Goal: Check status: Check status

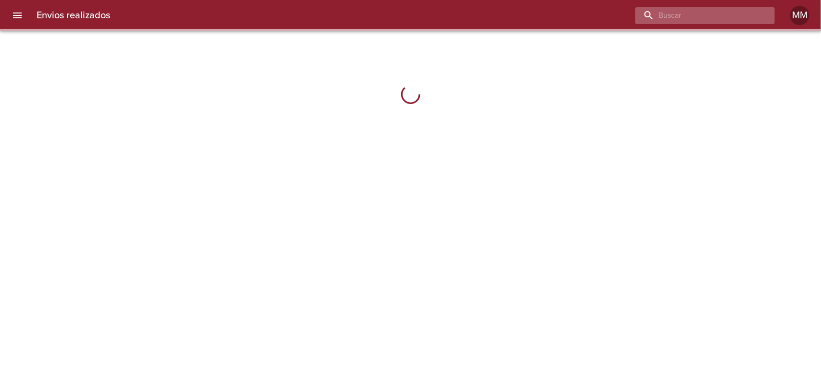
click at [708, 15] on input "buscar" at bounding box center [696, 15] width 123 height 17
paste input "[PERSON_NAME] [PERSON_NAME] ML"
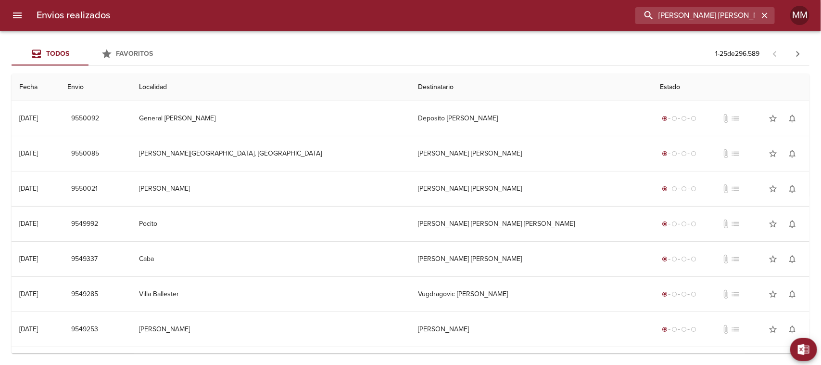
scroll to position [0, 21]
type input "[PERSON_NAME] [PERSON_NAME] ML"
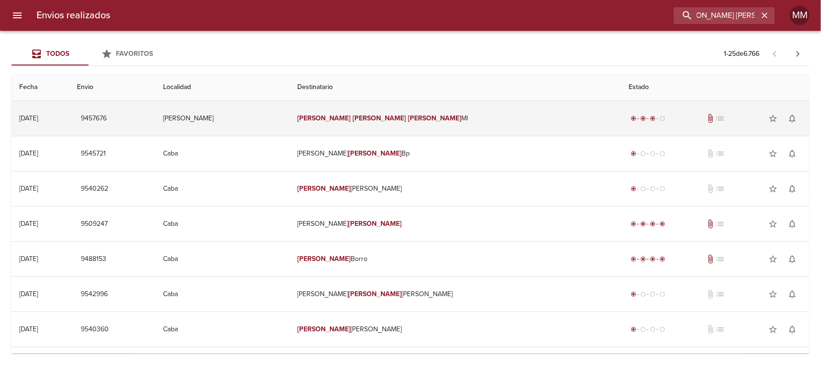
click at [413, 115] on em "[PERSON_NAME]" at bounding box center [434, 118] width 53 height 8
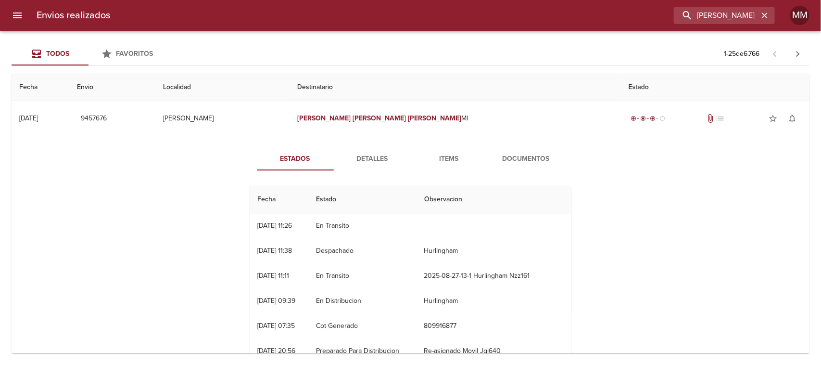
click at [292, 227] on div "[DATE] 11:26" at bounding box center [275, 225] width 35 height 8
click at [376, 160] on span "Detalles" at bounding box center [372, 159] width 65 height 12
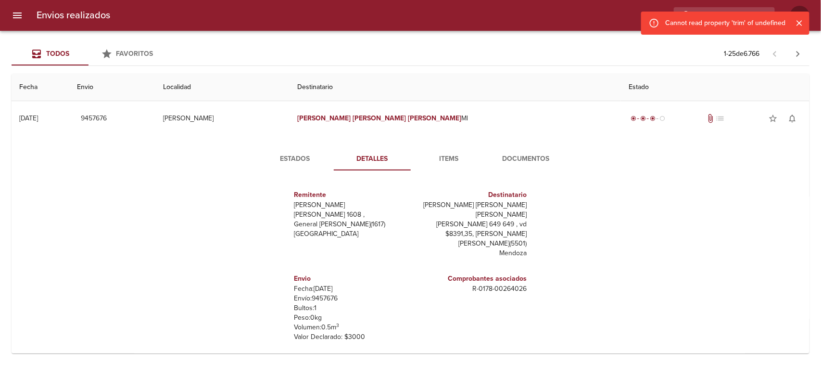
click at [512, 166] on button "Documentos" at bounding box center [526, 158] width 77 height 23
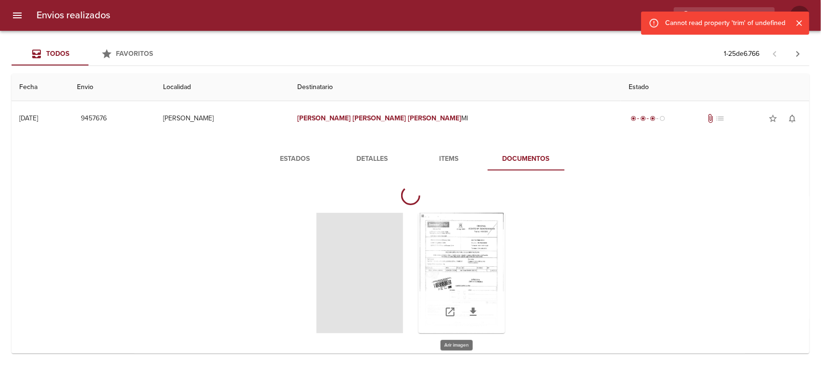
click at [457, 255] on div "Tabla de envíos del cliente" at bounding box center [461, 273] width 87 height 120
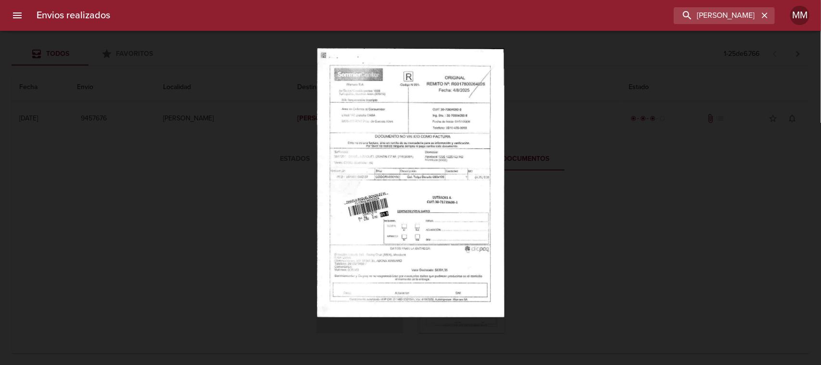
click at [620, 243] on div "Lightbox" at bounding box center [410, 182] width 821 height 365
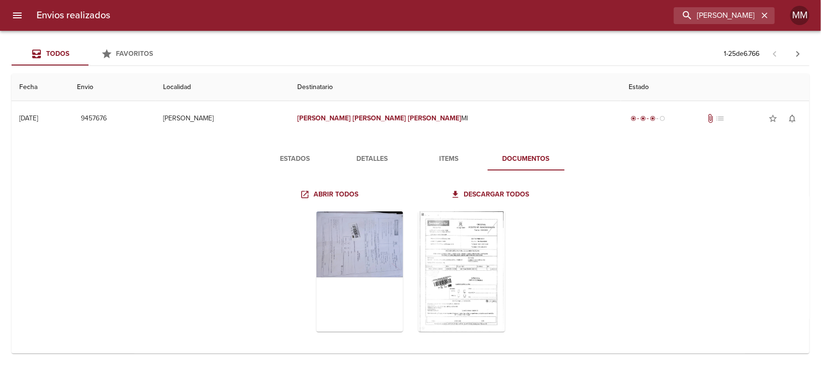
click at [287, 160] on span "Estados" at bounding box center [295, 159] width 65 height 12
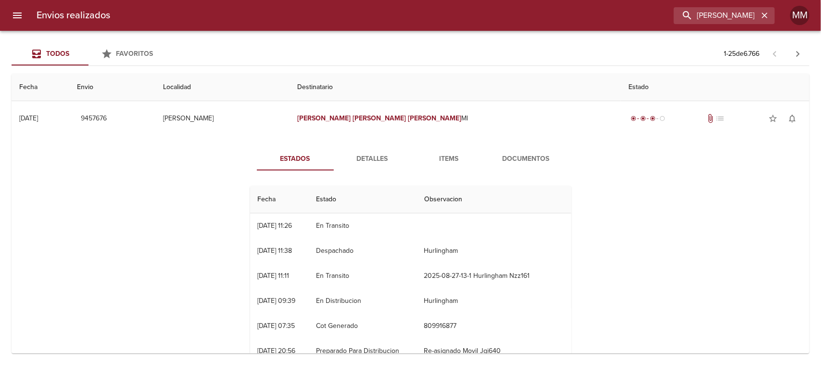
click at [513, 150] on button "Documentos" at bounding box center [526, 158] width 77 height 23
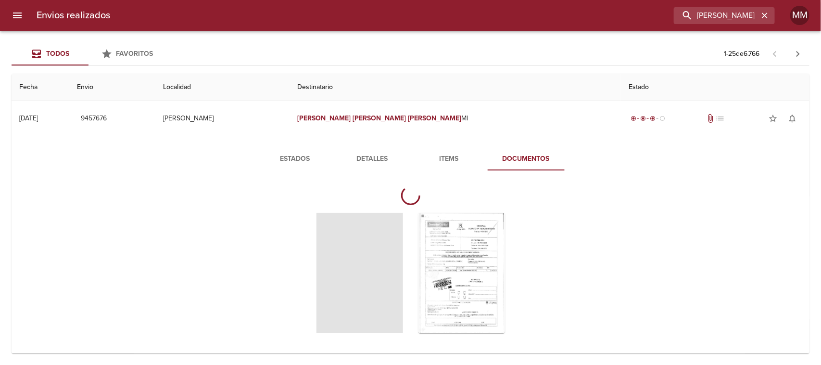
click at [293, 152] on button "Estados" at bounding box center [295, 158] width 77 height 23
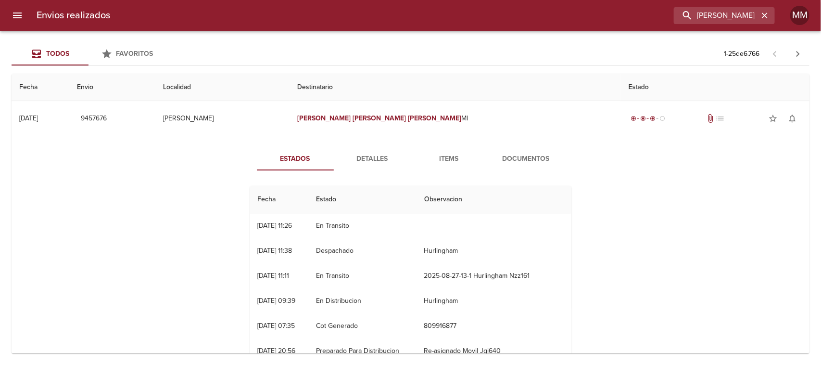
click at [515, 162] on span "Documentos" at bounding box center [525, 159] width 65 height 12
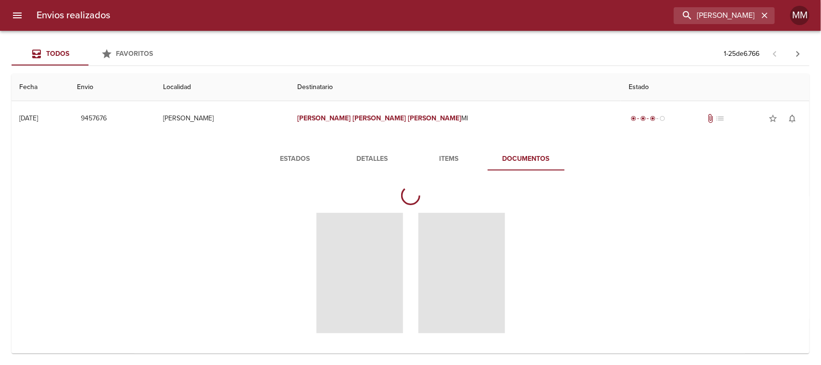
click at [371, 155] on span "Detalles" at bounding box center [372, 159] width 65 height 12
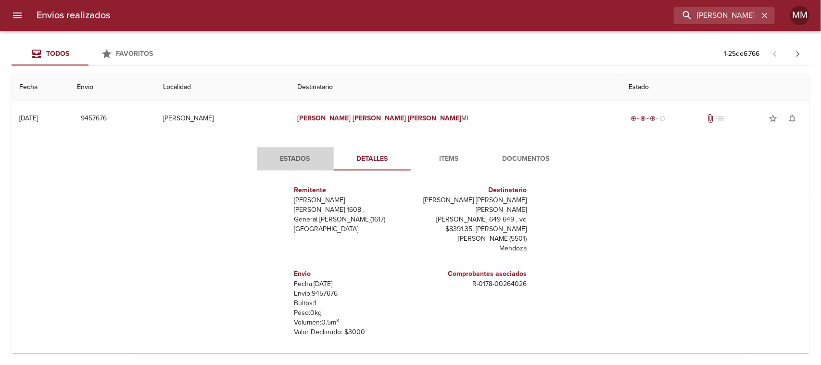
click at [312, 155] on span "Estados" at bounding box center [295, 159] width 65 height 12
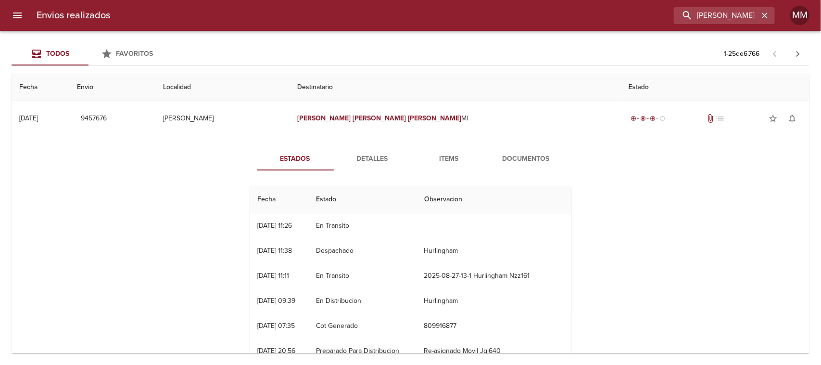
click at [365, 164] on span "Detalles" at bounding box center [372, 159] width 65 height 12
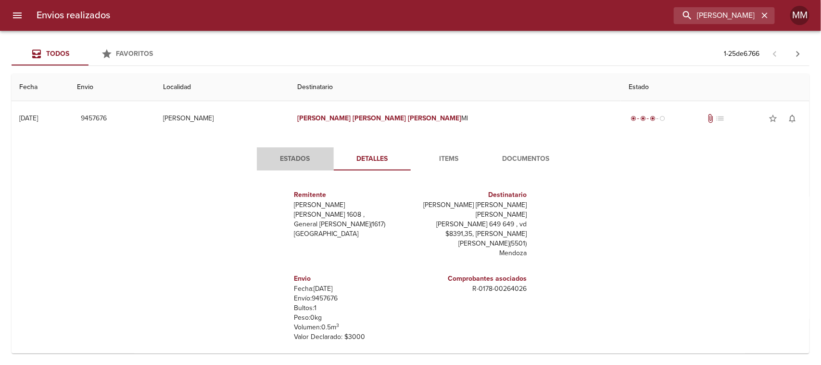
click at [312, 155] on span "Estados" at bounding box center [295, 159] width 65 height 12
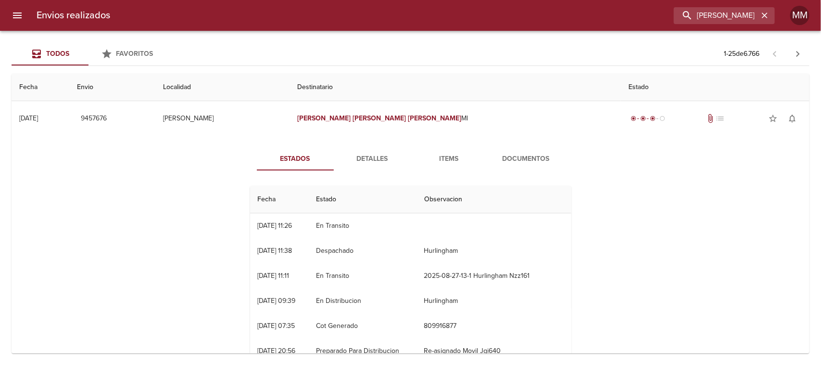
click at [360, 144] on div "Estados Detalles Items Documentos Fecha Estado Observacion 29/08 [DATE] 11:26 E…" at bounding box center [410, 259] width 783 height 246
click at [350, 177] on div "Estados Detalles Items Documentos Fecha Estado Observacion 29/08 [DATE] 11:26 E…" at bounding box center [411, 258] width 346 height 223
click at [358, 156] on span "Detalles" at bounding box center [372, 159] width 65 height 12
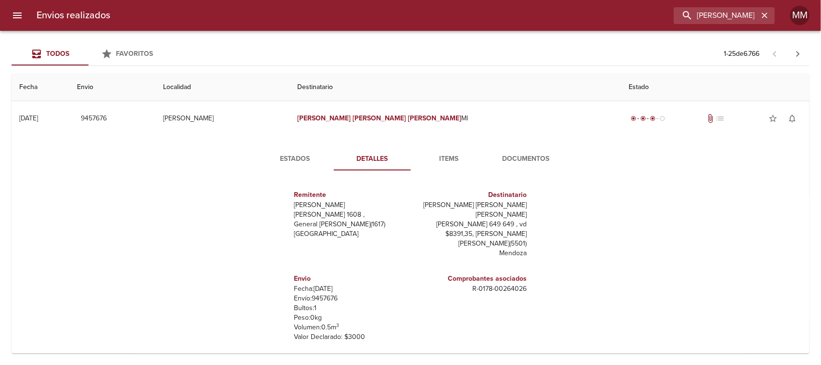
click at [307, 293] on p "Envío: 9457676" at bounding box center [350, 298] width 113 height 10
drag, startPoint x: 305, startPoint y: 286, endPoint x: 332, endPoint y: 287, distance: 26.9
click at [332, 293] on p "Envío: 9457676" at bounding box center [350, 298] width 113 height 10
copy p "9457676"
drag, startPoint x: 475, startPoint y: 280, endPoint x: 528, endPoint y: 280, distance: 52.9
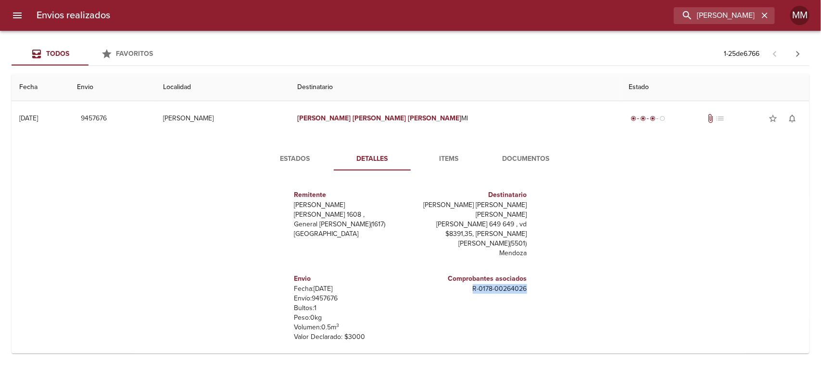
click at [528, 280] on div "Remitente [PERSON_NAME] Raul [STREET_ADDRESS][PERSON_NAME] Destinatario [PERSON…" at bounding box center [410, 274] width 329 height 192
copy p "R - 0178 - 00264026"
click at [308, 156] on span "Estados" at bounding box center [295, 159] width 65 height 12
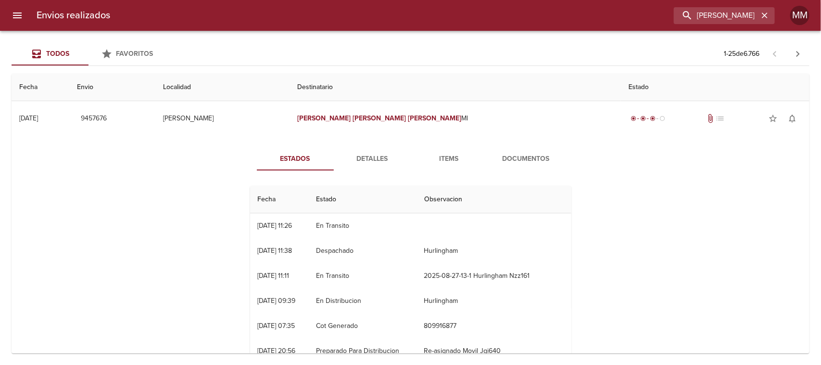
click at [352, 159] on span "Detalles" at bounding box center [372, 159] width 65 height 12
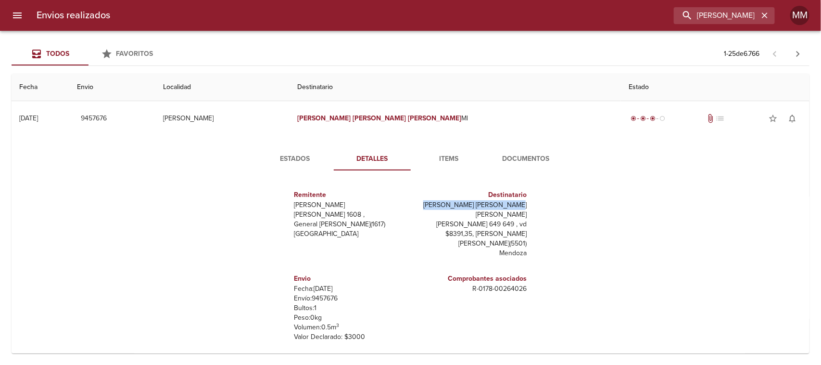
drag, startPoint x: 452, startPoint y: 201, endPoint x: 520, endPoint y: 202, distance: 68.3
click at [520, 202] on div "Destinatario [PERSON_NAME] [PERSON_NAME] [PERSON_NAME] 649 649 , vd $8391,35, […" at bounding box center [471, 224] width 120 height 84
copy p "[PERSON_NAME] [PERSON_NAME] [PERSON_NAME]"
